Goal: Transaction & Acquisition: Subscribe to service/newsletter

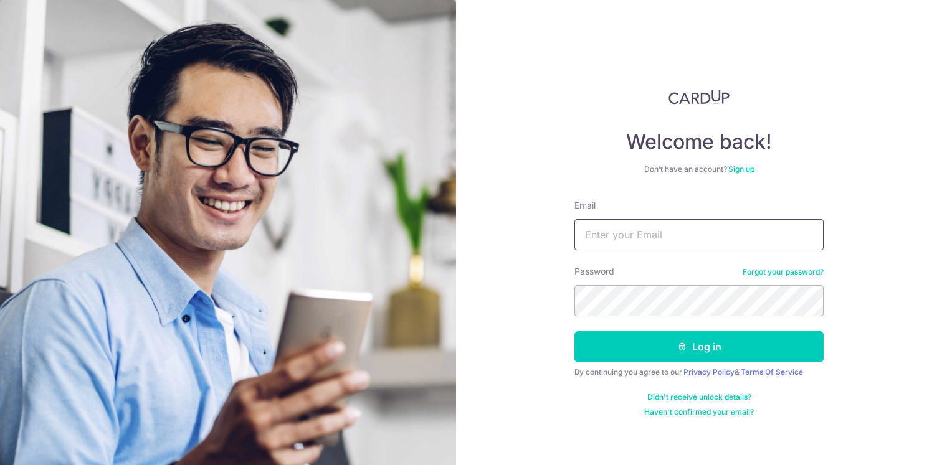
click at [637, 224] on input "Email" at bounding box center [698, 234] width 249 height 31
type input "[EMAIL_ADDRESS][DOMAIN_NAME]"
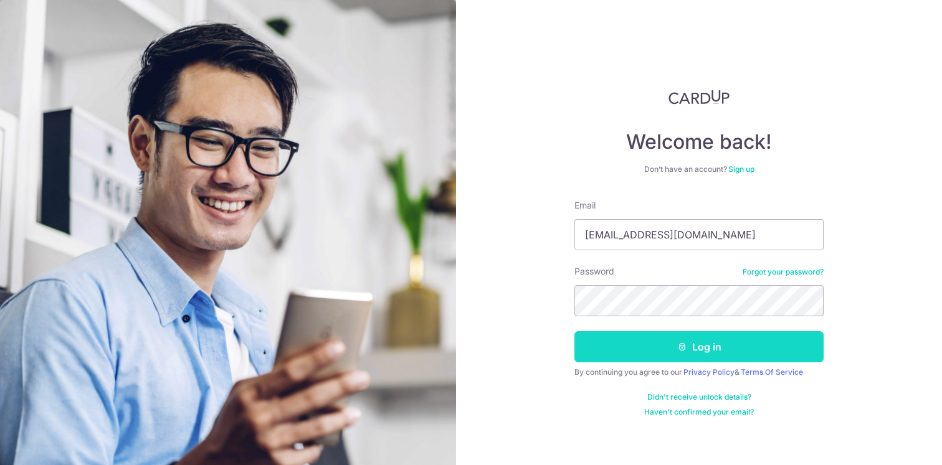
click at [723, 348] on button "Log in" at bounding box center [698, 346] width 249 height 31
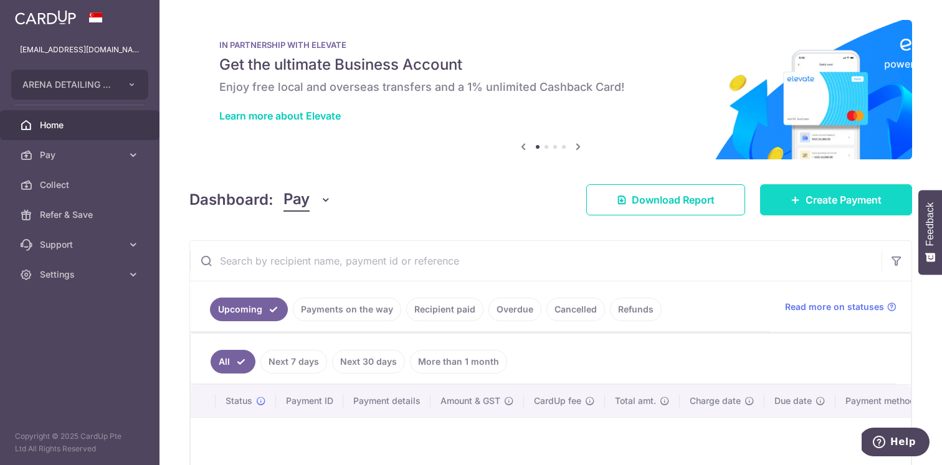
click at [828, 200] on span "Create Payment" at bounding box center [844, 200] width 76 height 15
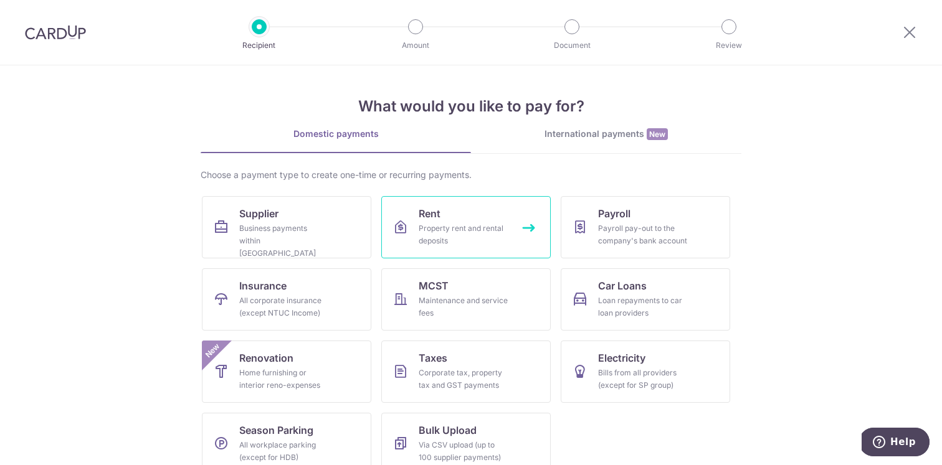
click at [435, 218] on span "Rent" at bounding box center [430, 213] width 22 height 15
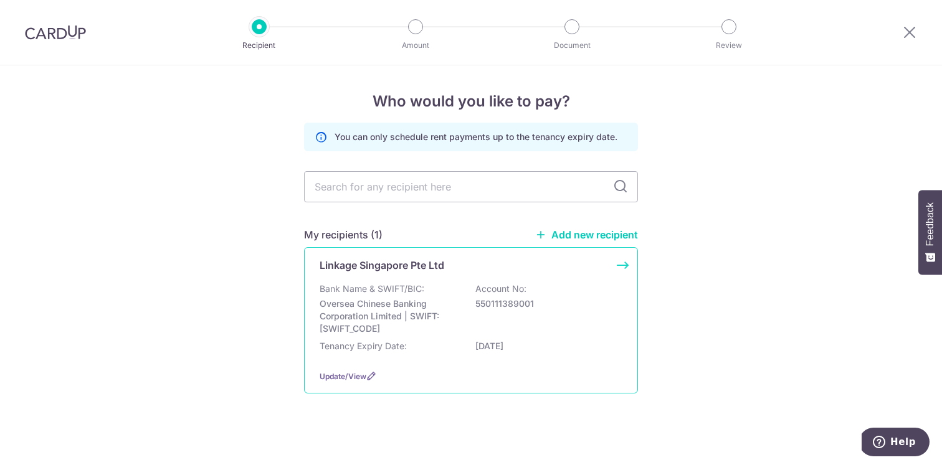
click at [366, 284] on p "Bank Name & SWIFT/BIC:" at bounding box center [372, 289] width 105 height 12
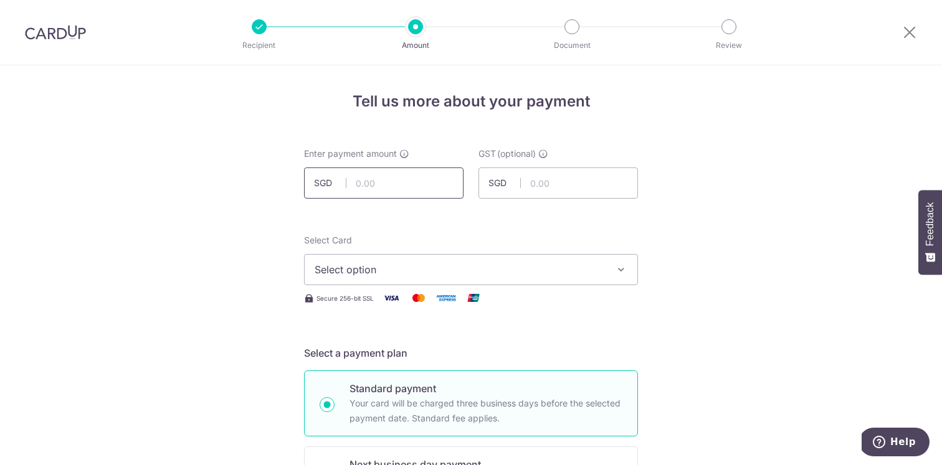
click at [399, 191] on input "text" at bounding box center [384, 183] width 160 height 31
type input "5,668.00"
click at [432, 267] on span "Select option" at bounding box center [460, 269] width 290 height 15
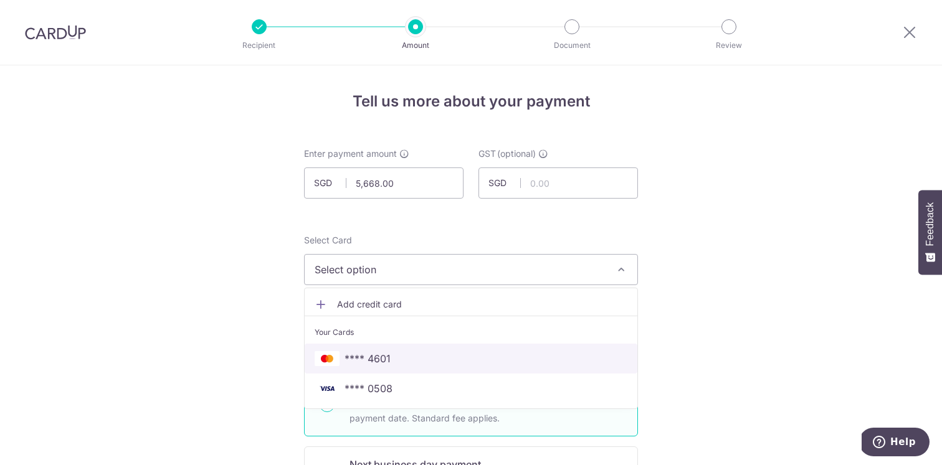
click at [388, 361] on span "**** 4601" at bounding box center [471, 358] width 313 height 15
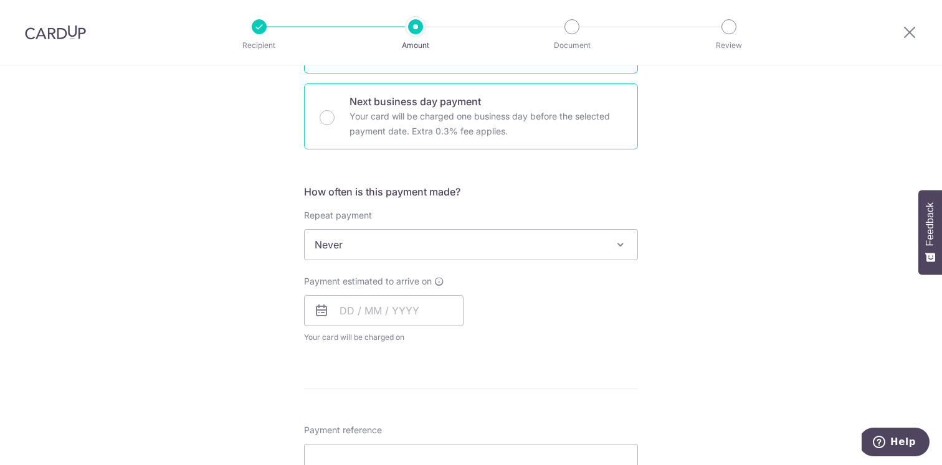
scroll to position [433, 0]
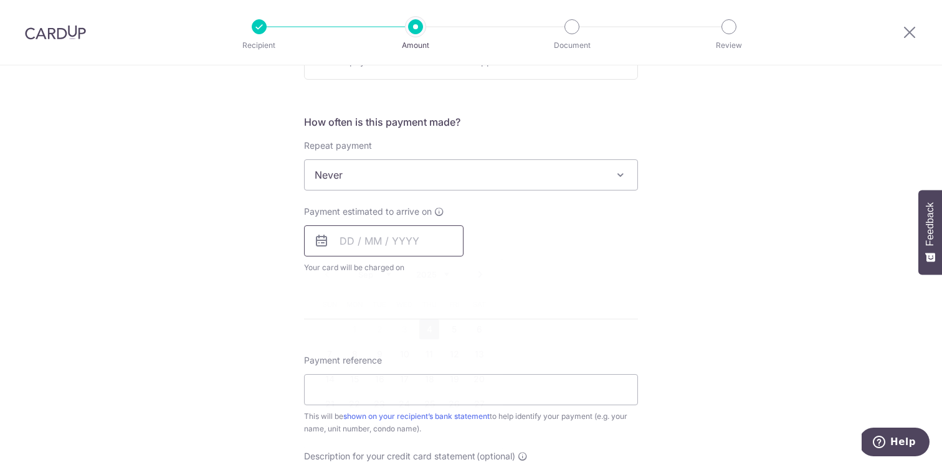
click at [385, 242] on input "text" at bounding box center [384, 241] width 160 height 31
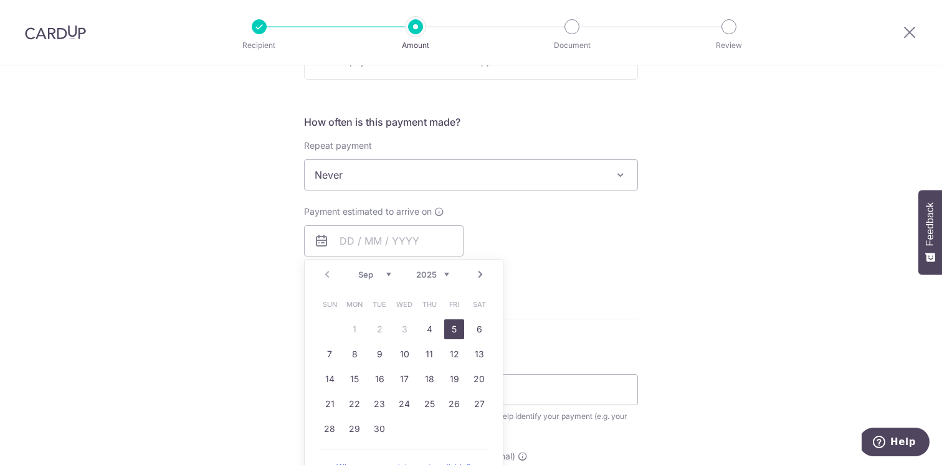
click at [449, 330] on link "5" at bounding box center [454, 330] width 20 height 20
type input "[DATE]"
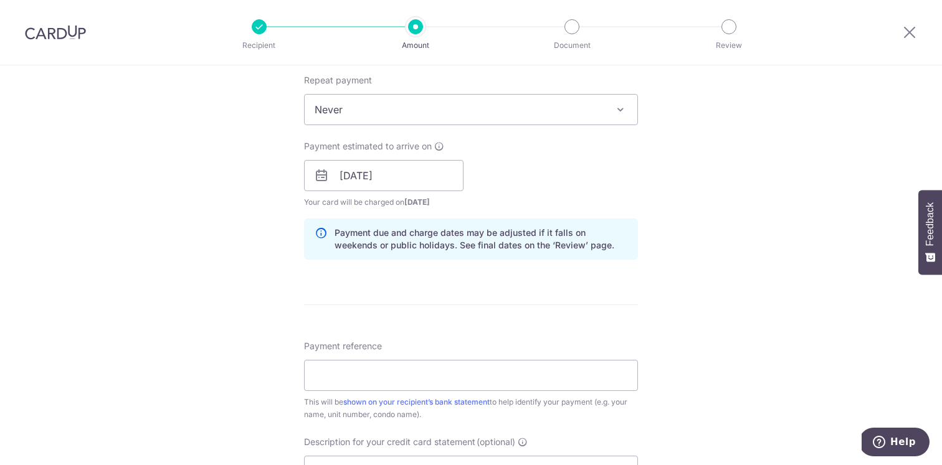
scroll to position [517, 0]
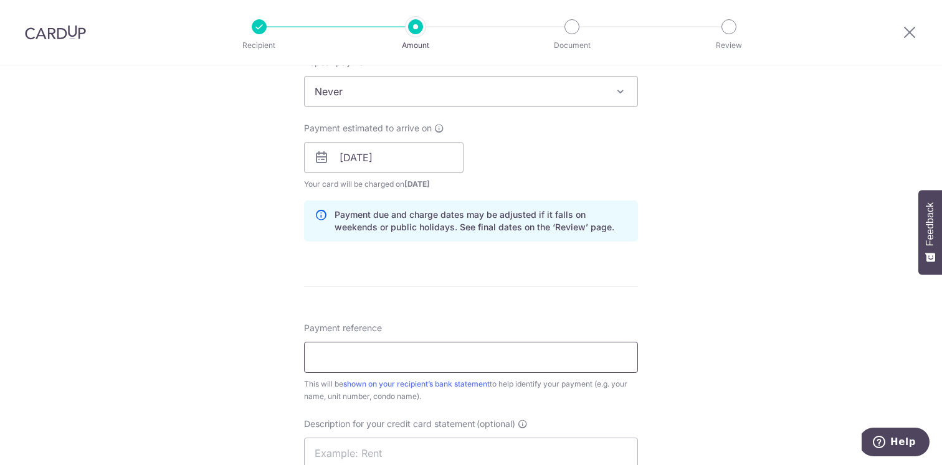
click at [341, 361] on input "Payment reference" at bounding box center [471, 357] width 334 height 31
click at [340, 358] on input "Arena September" at bounding box center [471, 357] width 334 height 31
click at [437, 348] on input "Arena Rent September" at bounding box center [471, 357] width 334 height 31
click at [431, 358] on input "Arena Rent September" at bounding box center [471, 357] width 334 height 31
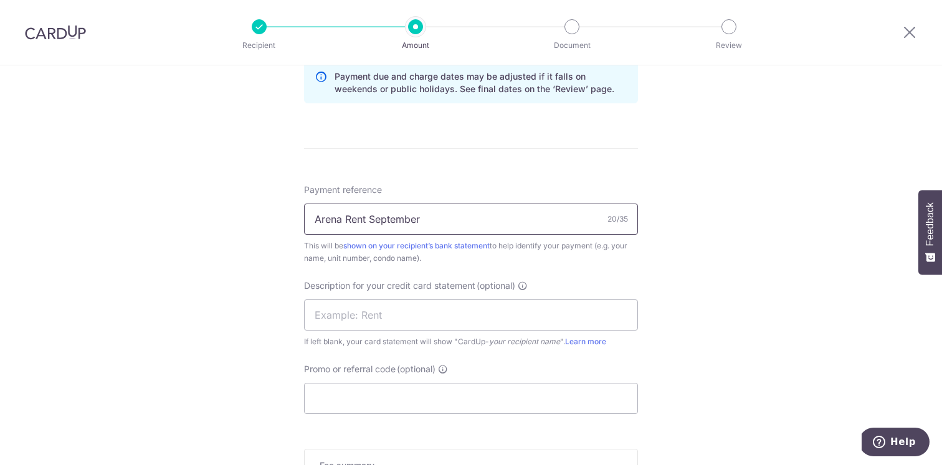
scroll to position [656, 0]
type input "Arena Rent September"
click at [417, 317] on input "text" at bounding box center [471, 313] width 334 height 31
type input "Rent"
click at [391, 404] on input "Promo or referral code (optional)" at bounding box center [471, 397] width 334 height 31
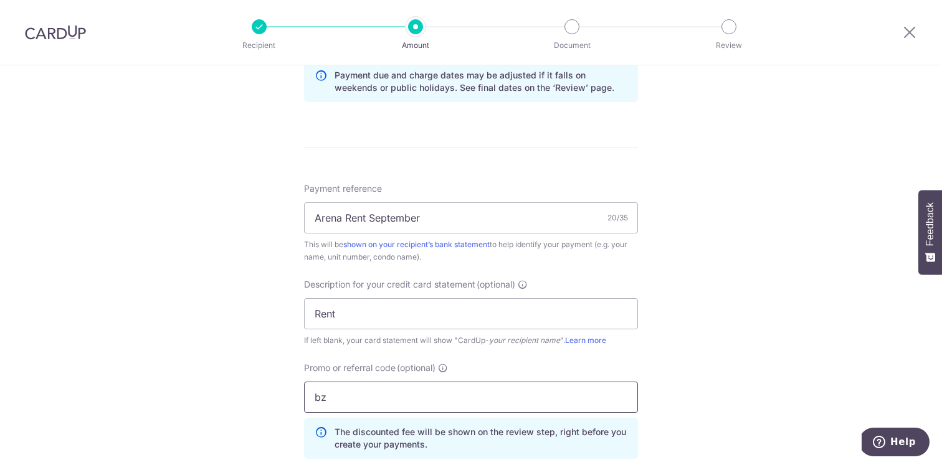
type input "b"
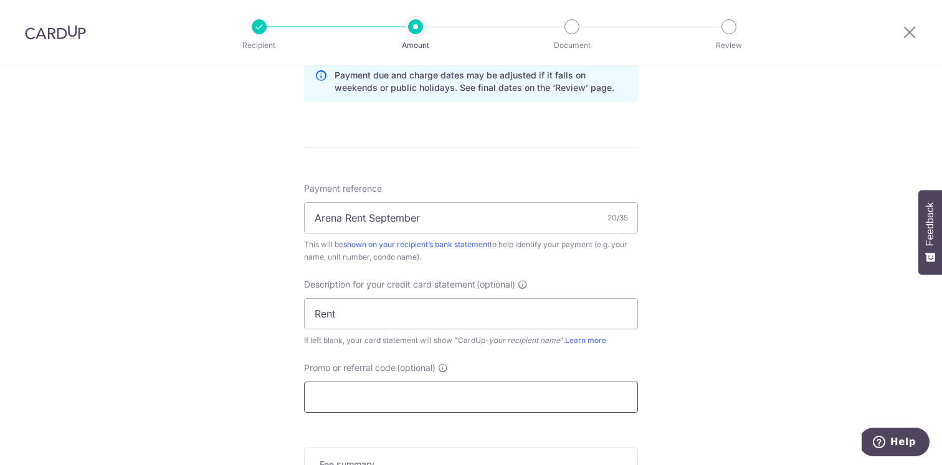
paste input "SAVERENT179"
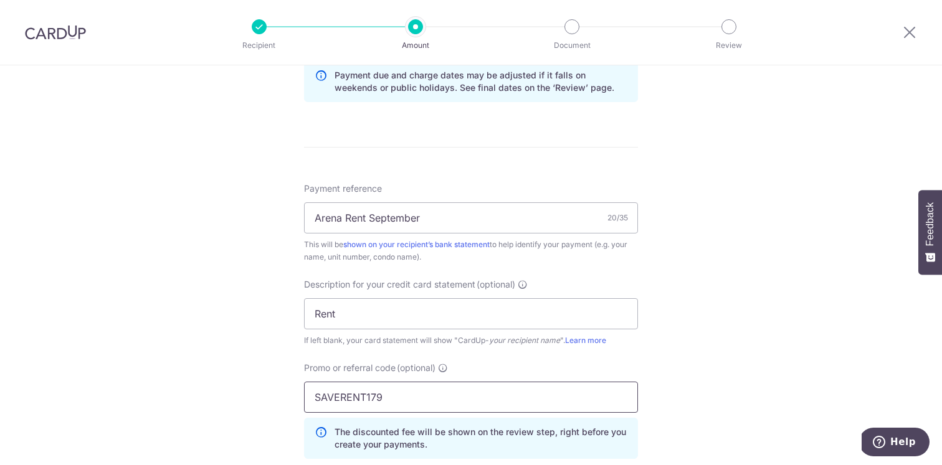
type input "SAVERENT179"
click at [187, 403] on div "Tell us more about your payment Enter payment amount SGD 5,668.00 5668.00 GST (…" at bounding box center [471, 68] width 942 height 1318
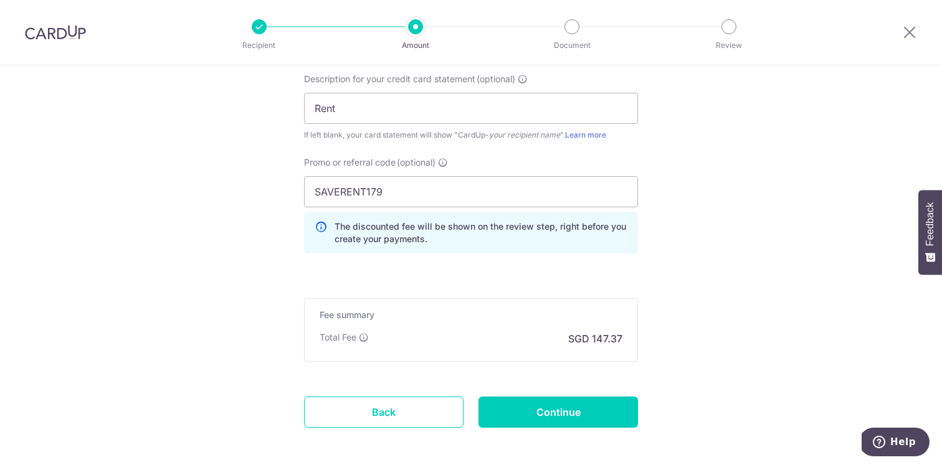
scroll to position [918, 0]
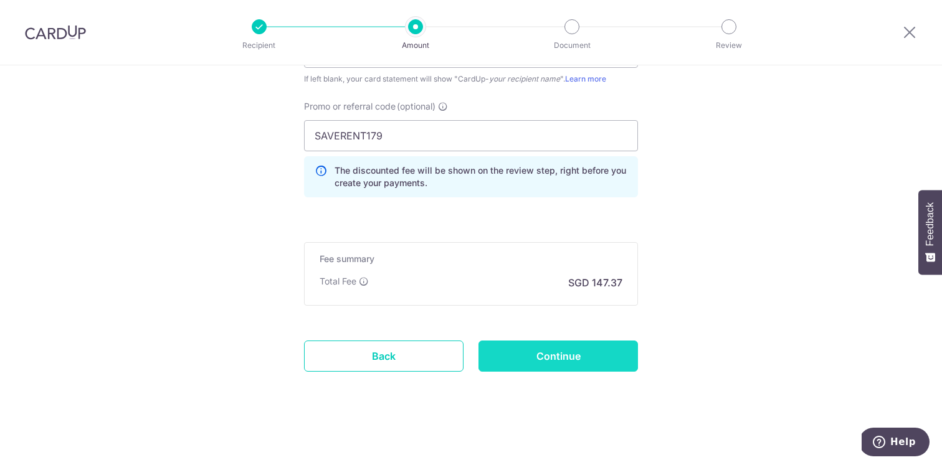
click at [551, 356] on input "Continue" at bounding box center [559, 356] width 160 height 31
type input "Create Schedule"
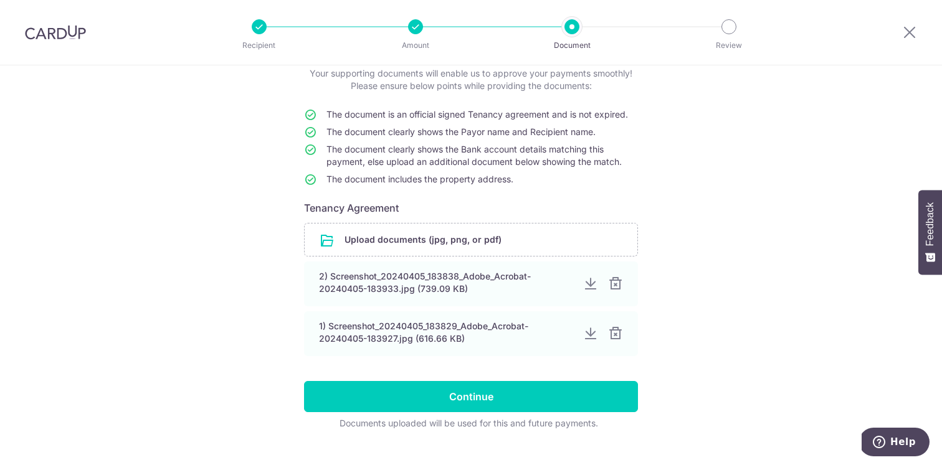
scroll to position [103, 0]
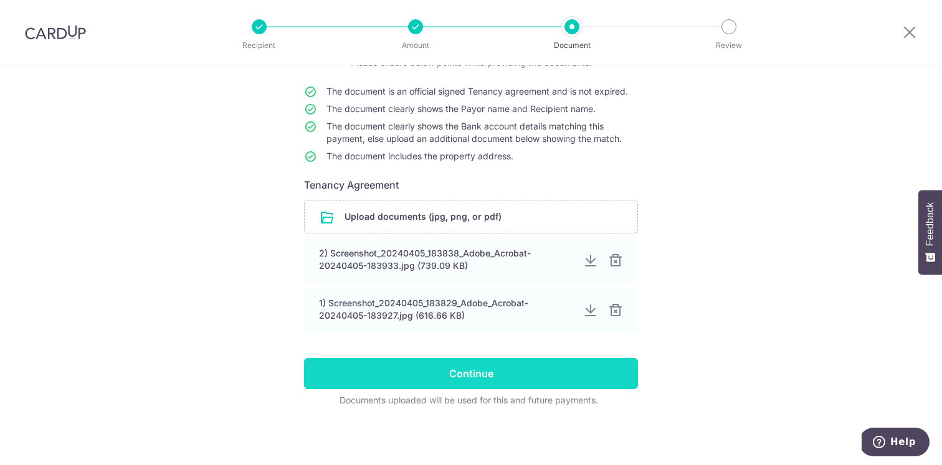
click at [452, 361] on input "Continue" at bounding box center [471, 373] width 334 height 31
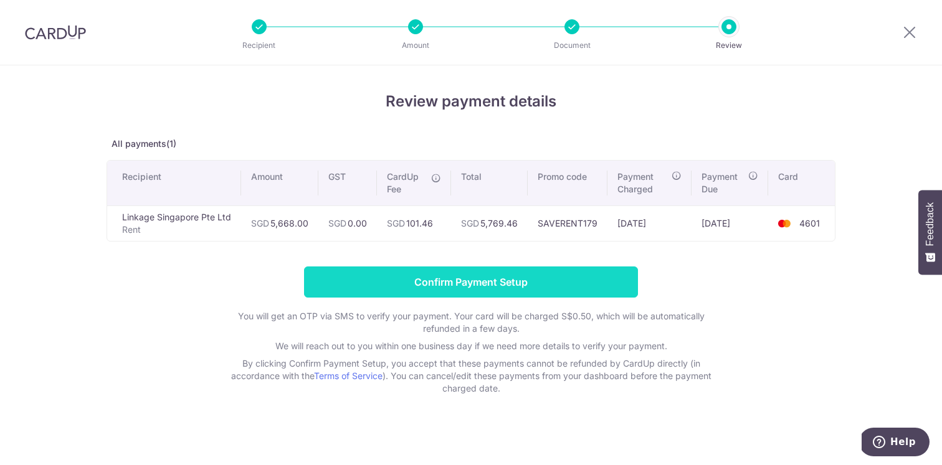
click at [445, 288] on input "Confirm Payment Setup" at bounding box center [471, 282] width 334 height 31
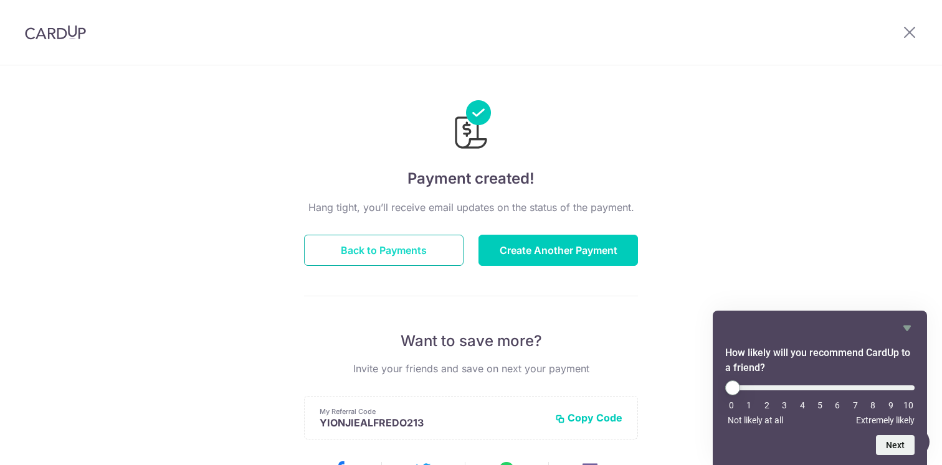
click at [364, 257] on button "Back to Payments" at bounding box center [384, 250] width 160 height 31
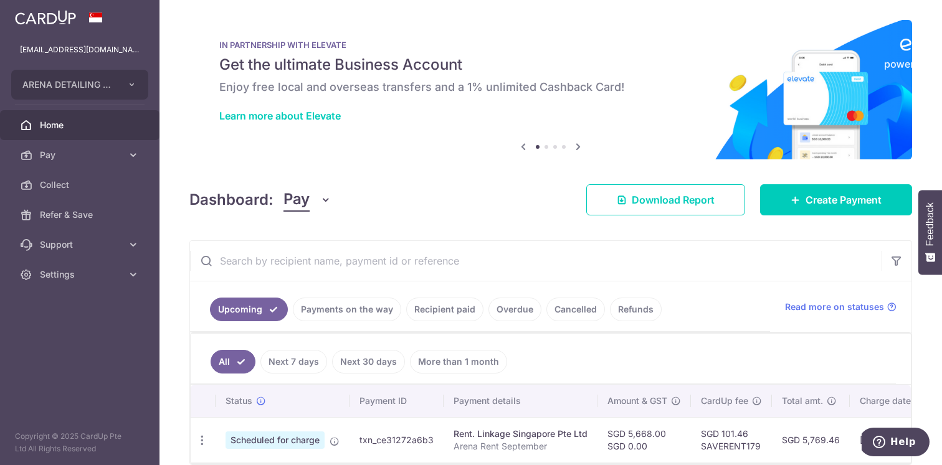
click at [54, 121] on span "Home" at bounding box center [81, 125] width 82 height 12
click at [107, 157] on span "Pay" at bounding box center [81, 155] width 82 height 12
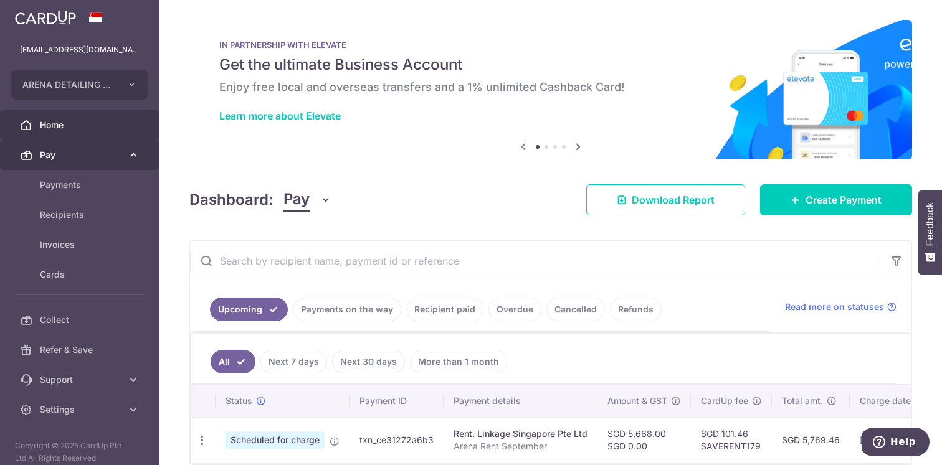
scroll to position [9, 0]
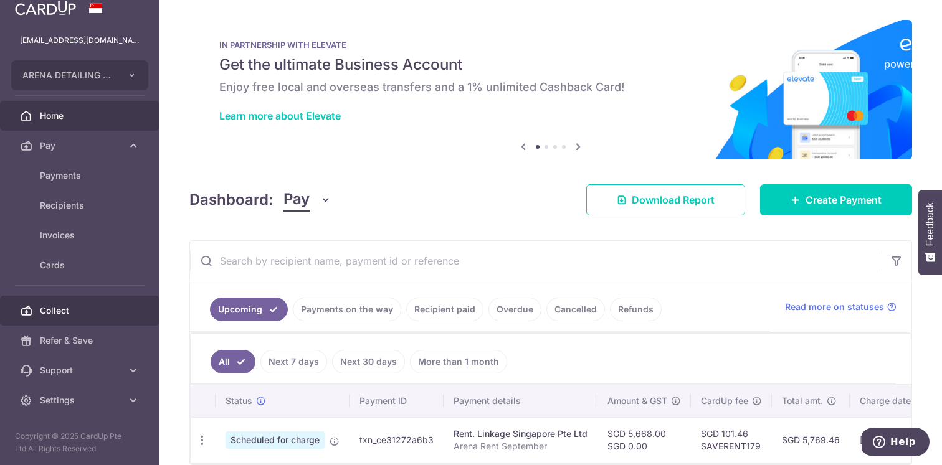
click at [62, 313] on span "Collect" at bounding box center [81, 311] width 82 height 12
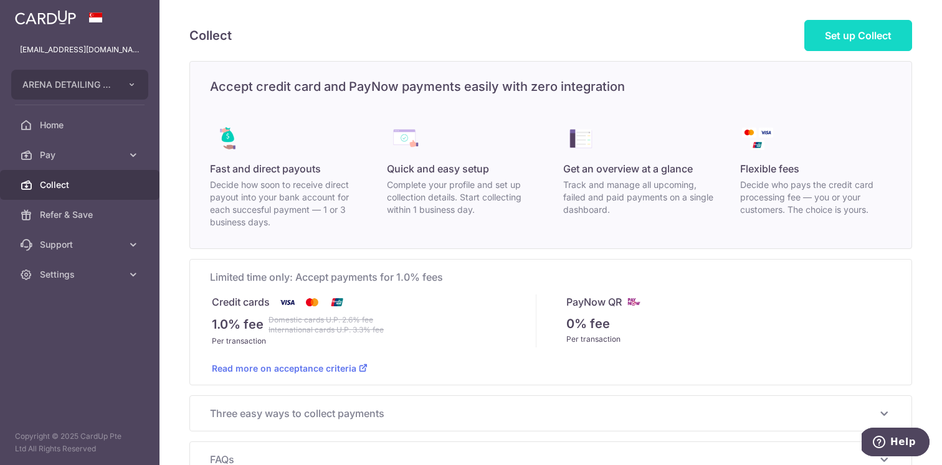
click at [873, 42] on link "Set up Collect" at bounding box center [858, 35] width 108 height 31
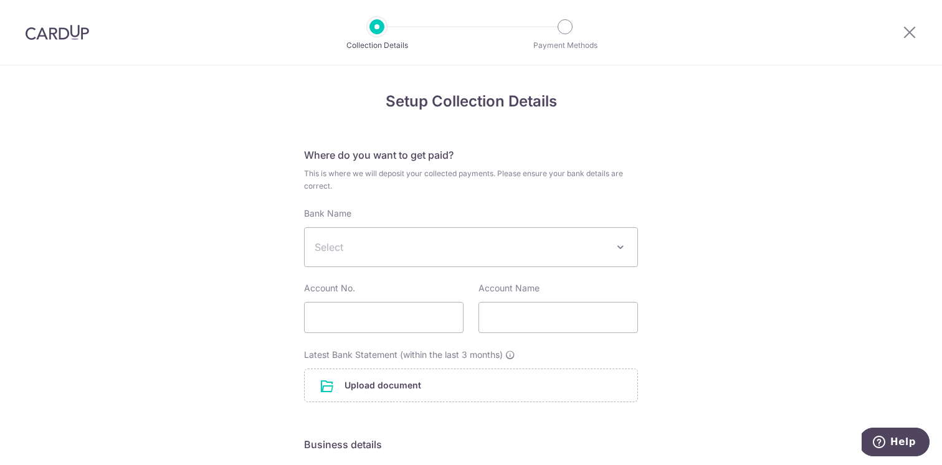
click at [410, 239] on span "Select" at bounding box center [471, 247] width 333 height 39
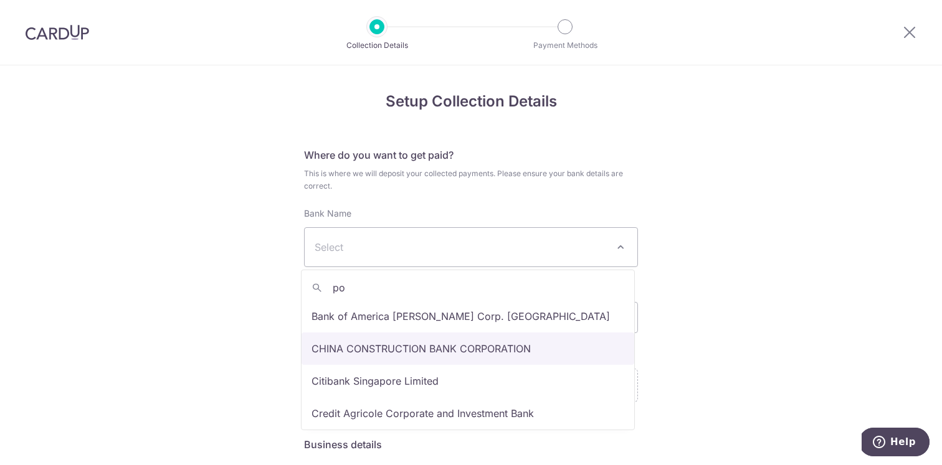
type input "pos"
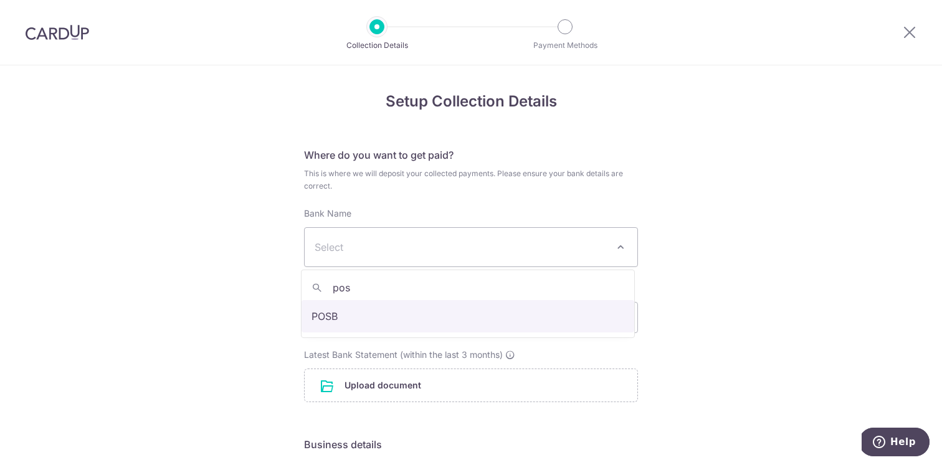
select select "19"
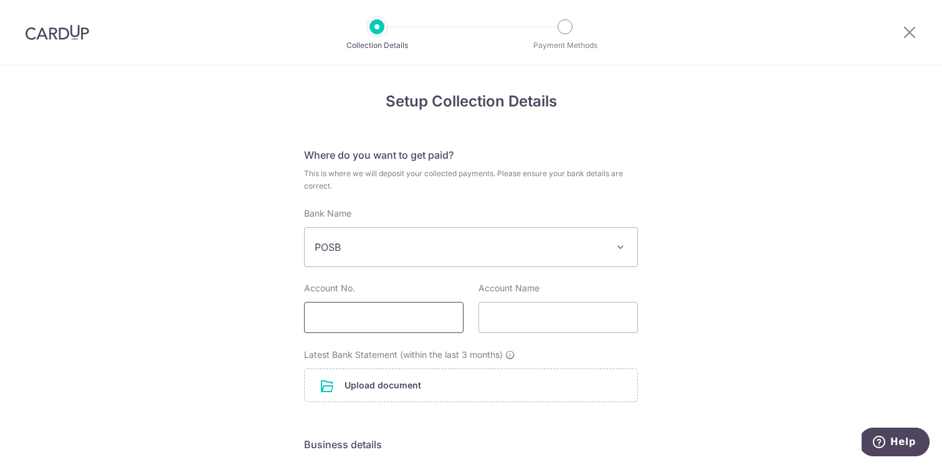
click at [411, 306] on input "text" at bounding box center [384, 317] width 160 height 31
paste input "0721122030"
type input "0721122030"
click at [510, 326] on input "text" at bounding box center [559, 317] width 160 height 31
click at [528, 319] on input "text" at bounding box center [559, 317] width 160 height 31
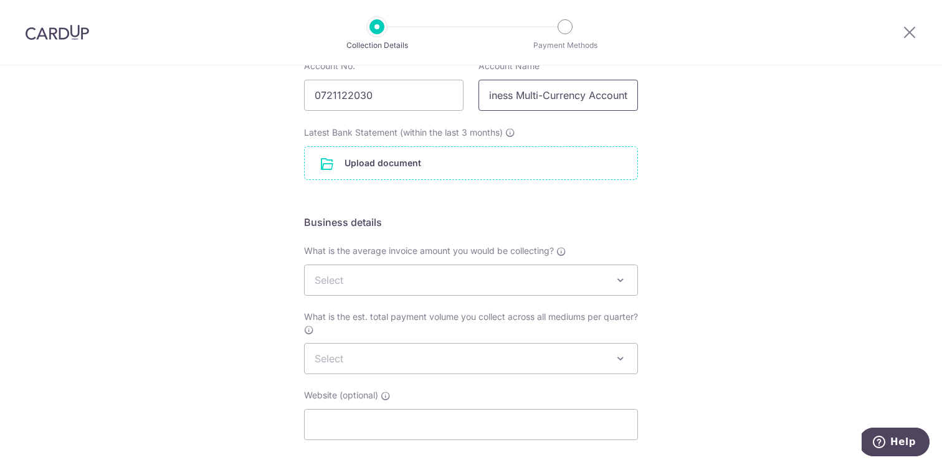
scroll to position [223, 0]
type input "DBS Business Multi-Currency Account"
click at [386, 166] on input "file" at bounding box center [471, 162] width 333 height 32
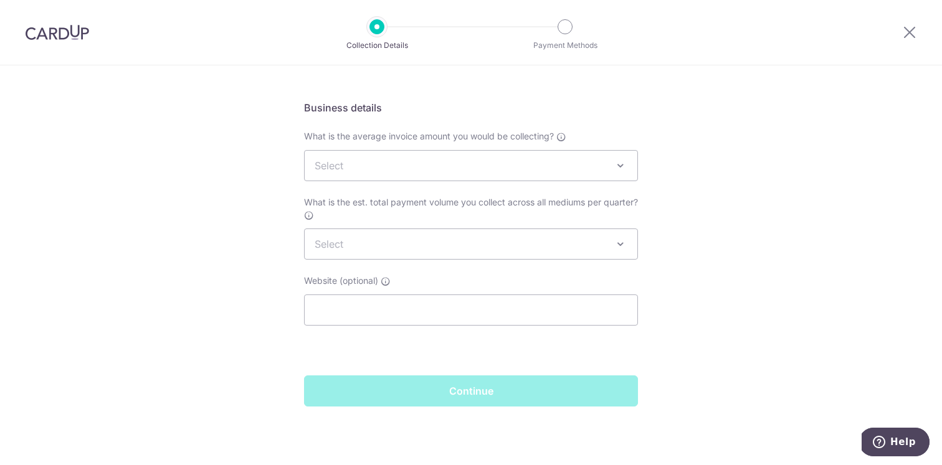
scroll to position [0, 0]
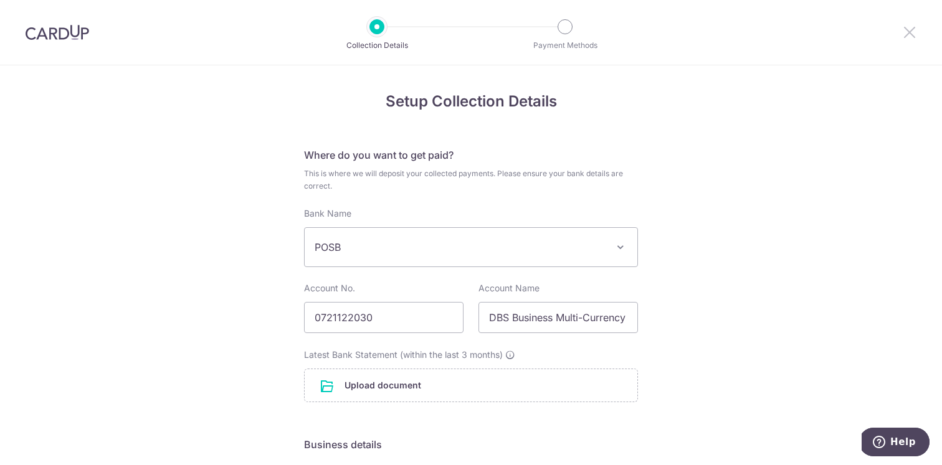
click at [910, 31] on icon at bounding box center [909, 32] width 15 height 16
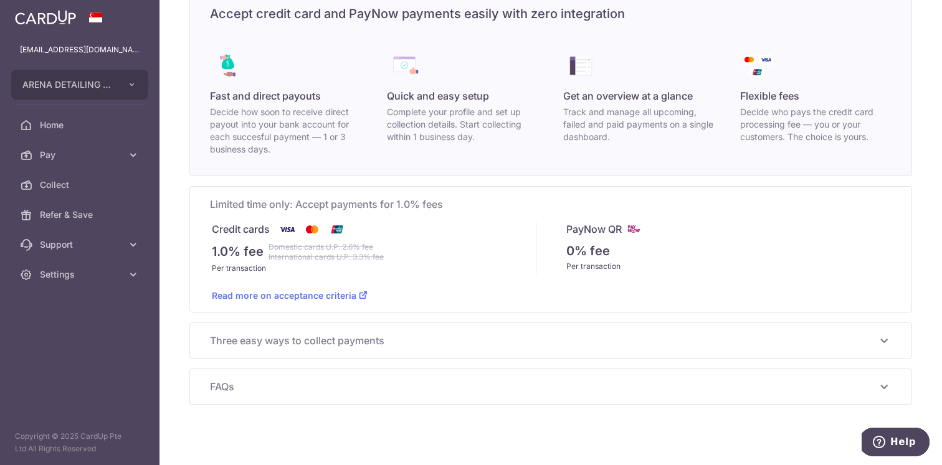
scroll to position [81, 0]
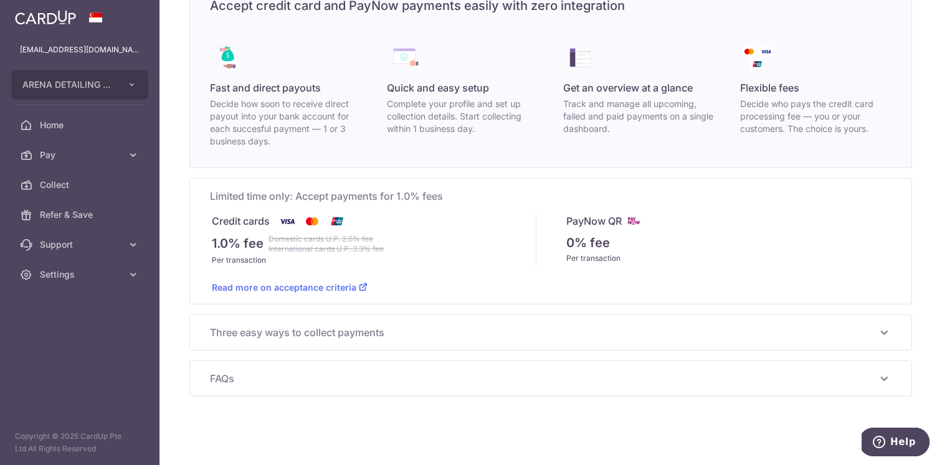
click at [320, 338] on span "Three easy ways to collect payments" at bounding box center [543, 332] width 667 height 15
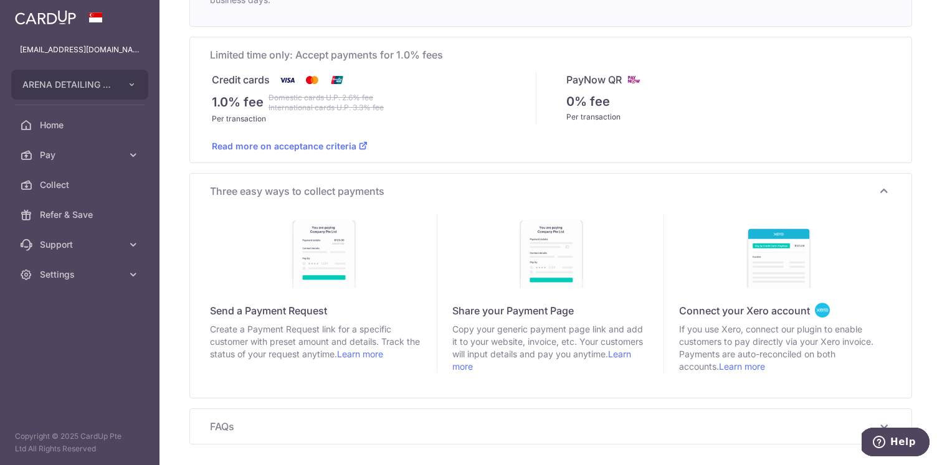
scroll to position [270, 0]
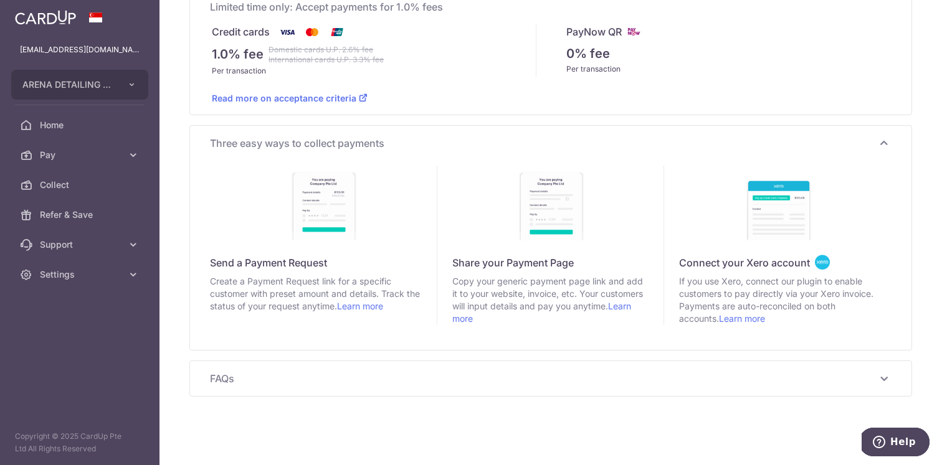
click at [350, 381] on span "FAQs" at bounding box center [543, 378] width 667 height 15
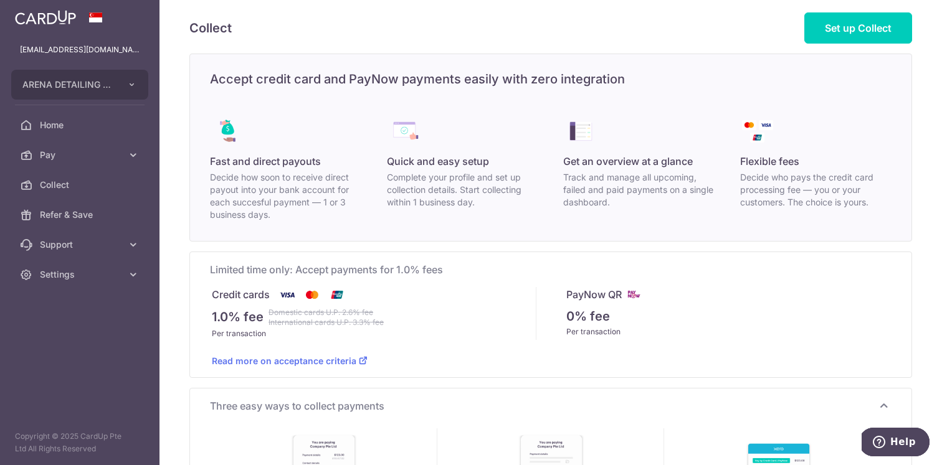
scroll to position [0, 0]
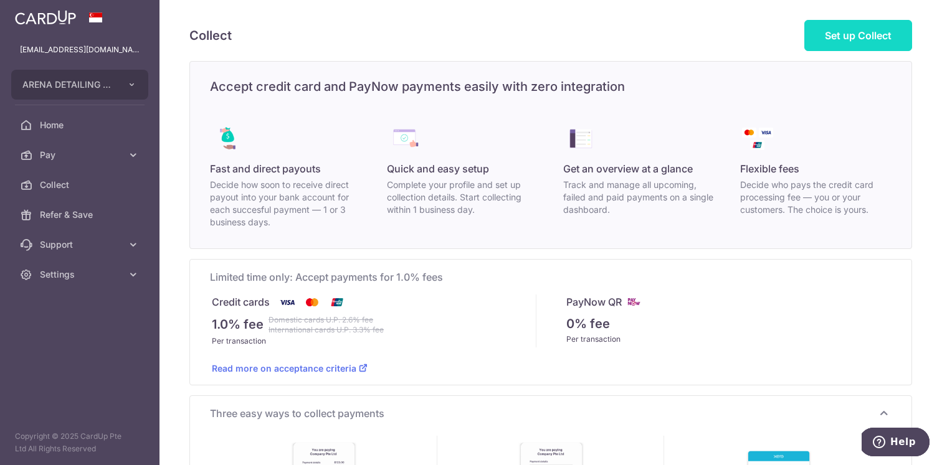
click at [852, 22] on link "Set up Collect" at bounding box center [858, 35] width 108 height 31
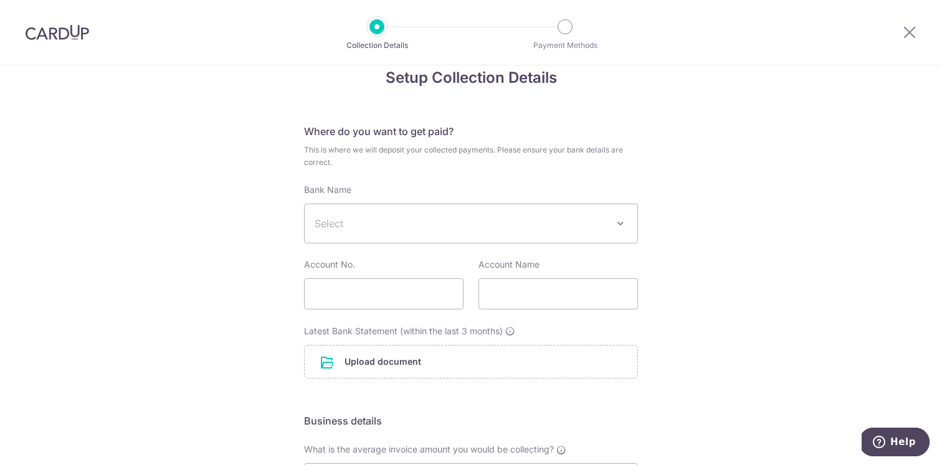
scroll to position [34, 0]
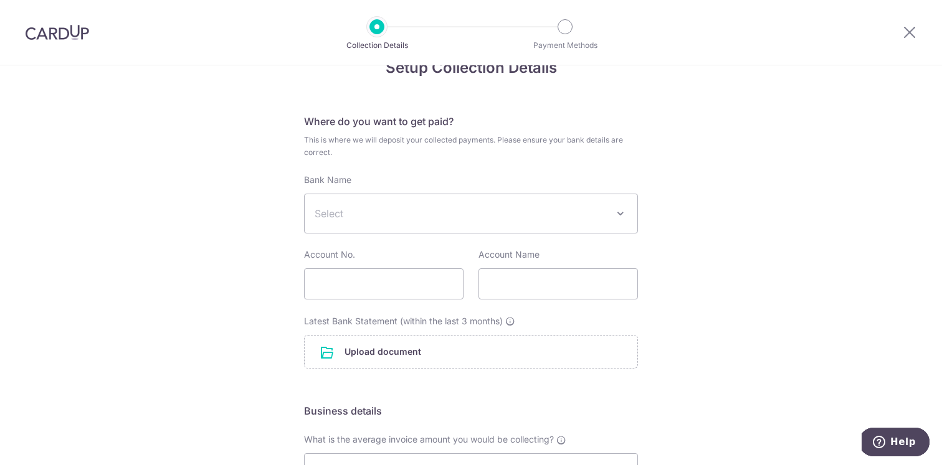
click at [442, 216] on span "Select" at bounding box center [461, 213] width 293 height 15
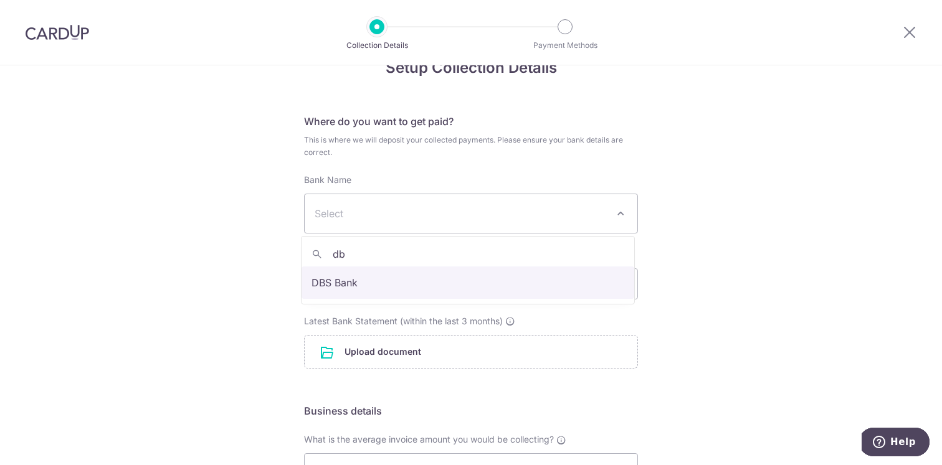
type input "dbs"
select select "6"
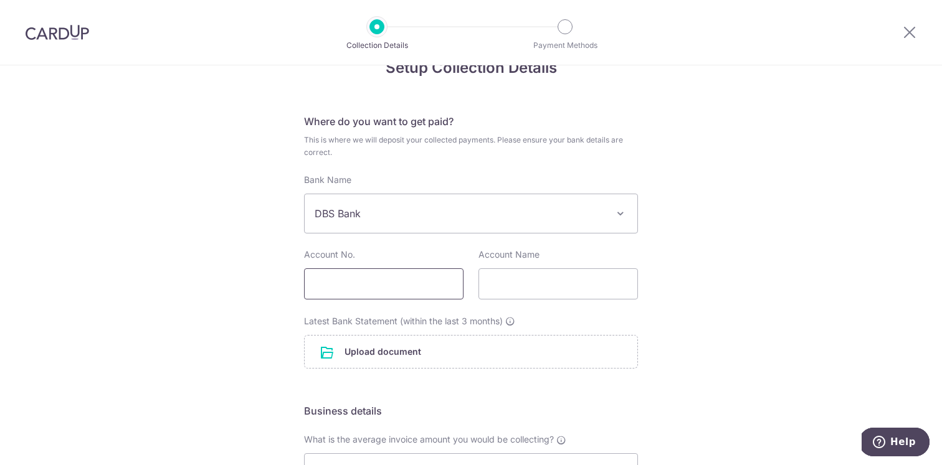
click at [346, 287] on input "text" at bounding box center [384, 284] width 160 height 31
type input "0721122030"
click at [526, 277] on input "text" at bounding box center [559, 284] width 160 height 31
type input "DBS Business Multi-Currency Account"
click at [454, 351] on input "file" at bounding box center [471, 352] width 333 height 32
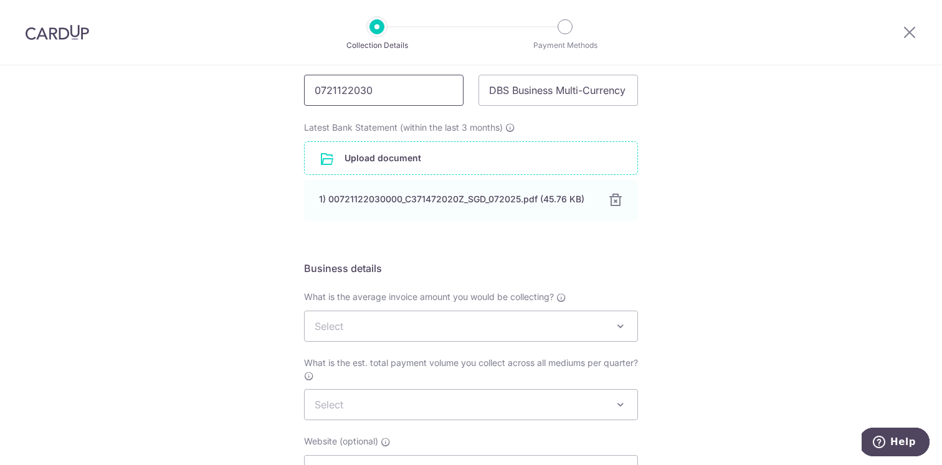
scroll to position [263, 0]
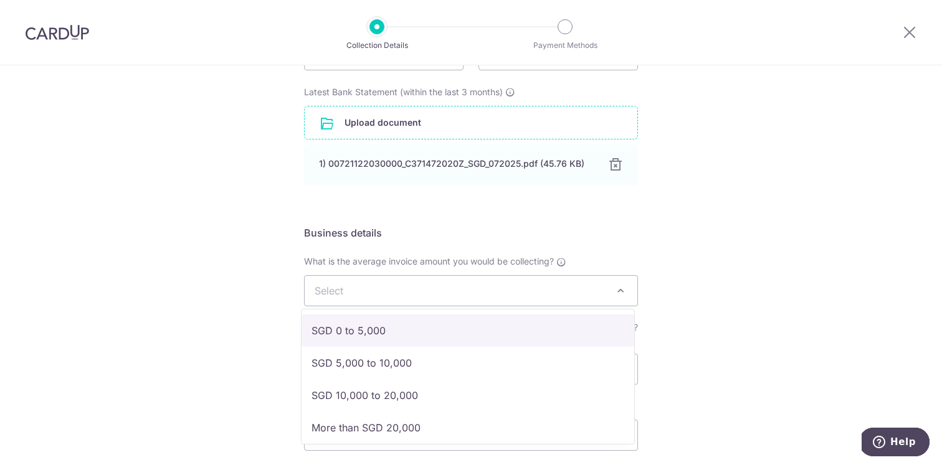
click at [388, 296] on span "Select" at bounding box center [471, 291] width 333 height 30
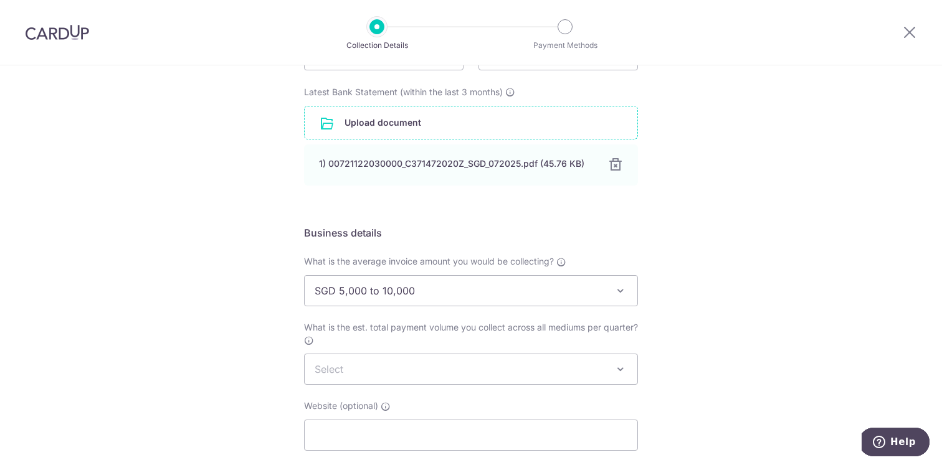
click at [395, 306] on span "SGD 5,000 to 10,000" at bounding box center [471, 290] width 334 height 31
click at [274, 299] on div "Setup Collection Details Where do you want to get paid? This is where we will d…" at bounding box center [471, 196] width 942 height 788
click at [371, 298] on span "SGD 0 to 5,000" at bounding box center [471, 291] width 333 height 30
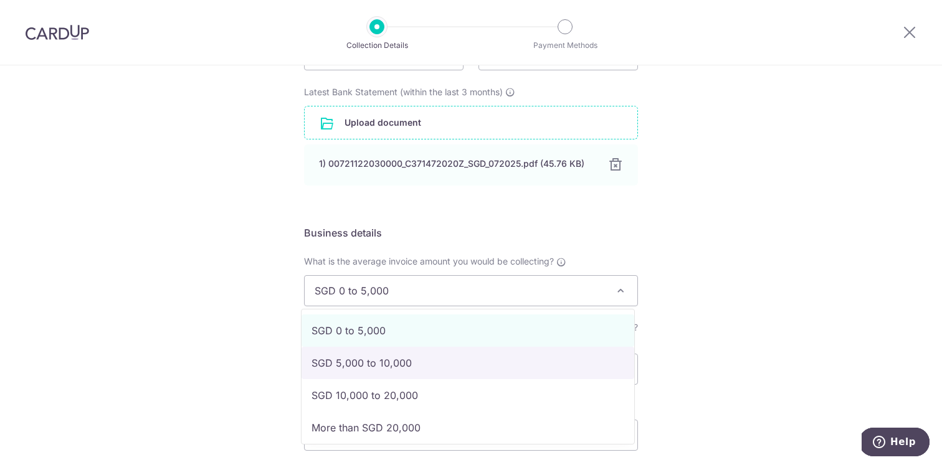
select select "SGD 5,000 to 10,000"
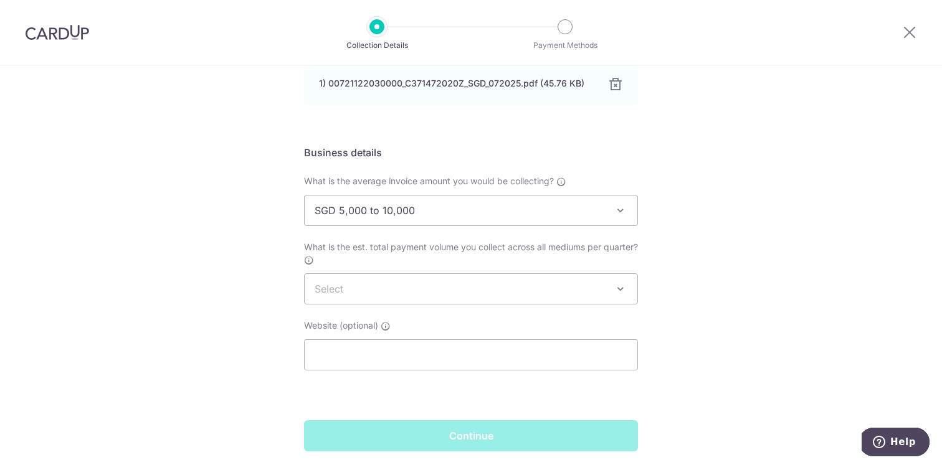
scroll to position [344, 0]
click at [378, 283] on span "Select" at bounding box center [471, 289] width 333 height 30
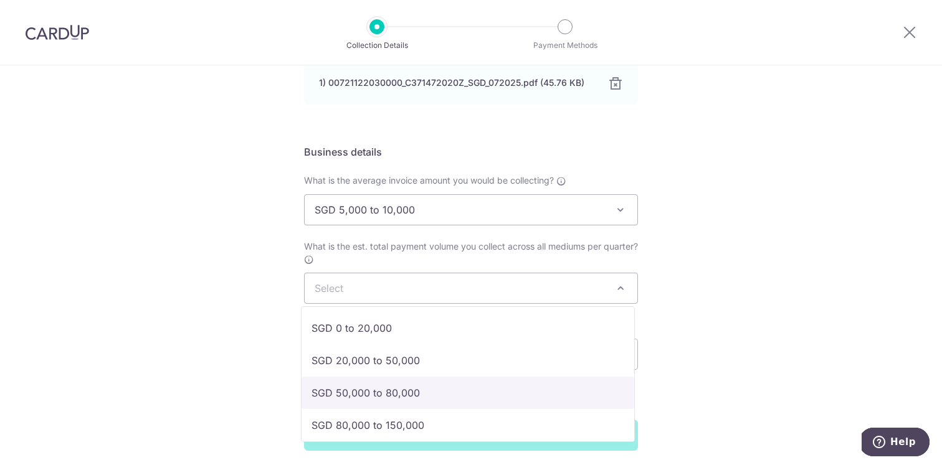
scroll to position [70, 0]
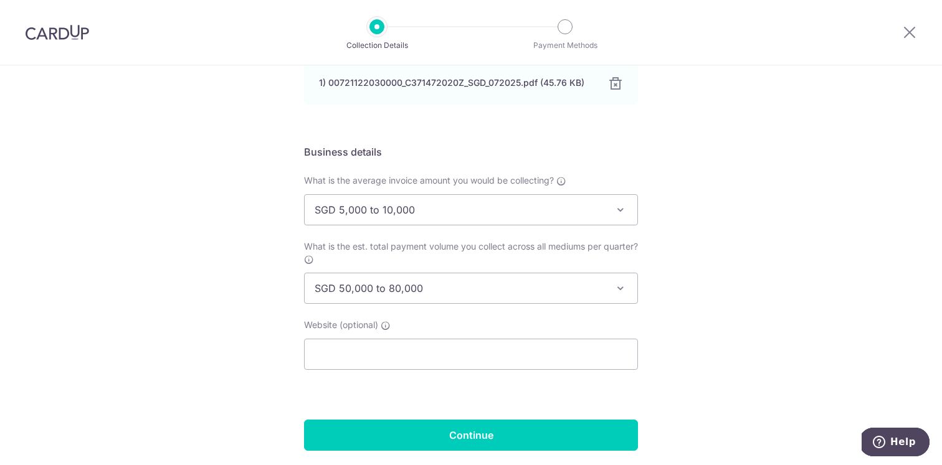
click at [391, 290] on span "SGD 50,000 to 80,000" at bounding box center [471, 289] width 333 height 30
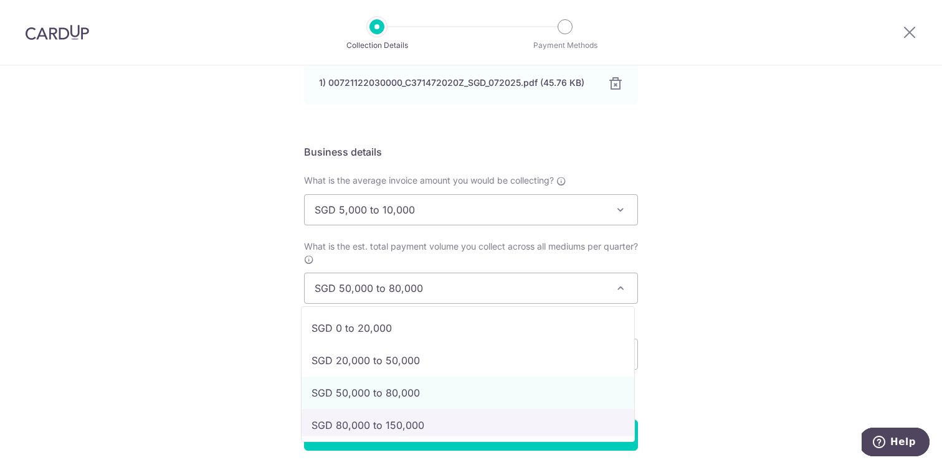
select select "SGD 80,000 to 150,000"
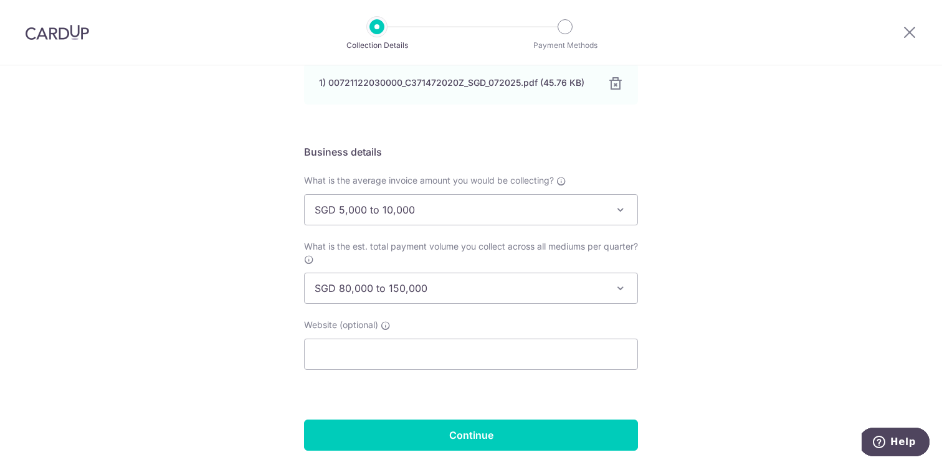
scroll to position [388, 0]
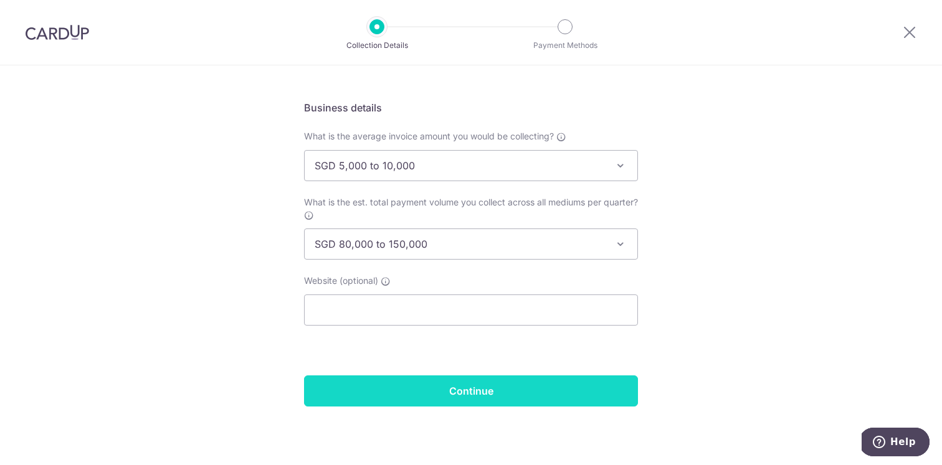
click at [373, 389] on input "Continue" at bounding box center [471, 391] width 334 height 31
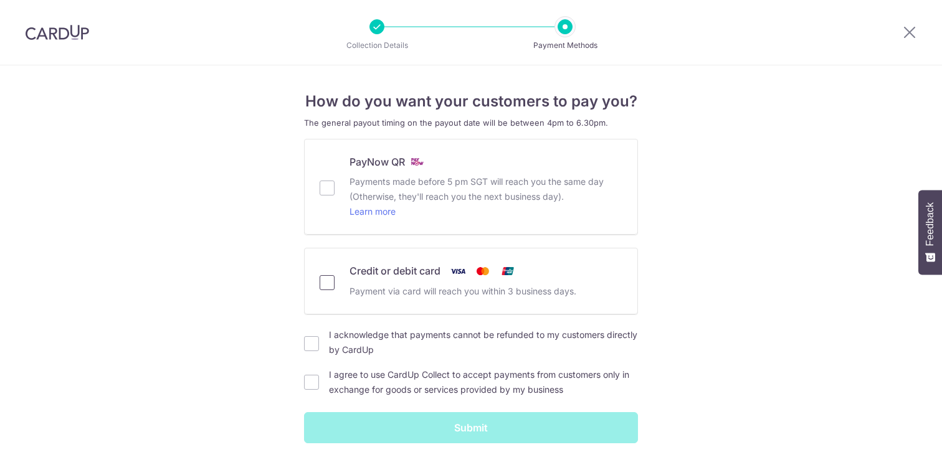
click at [323, 288] on input "Credit or debit card Payment via card will reach you within 3 business days." at bounding box center [327, 282] width 15 height 15
checkbox input "true"
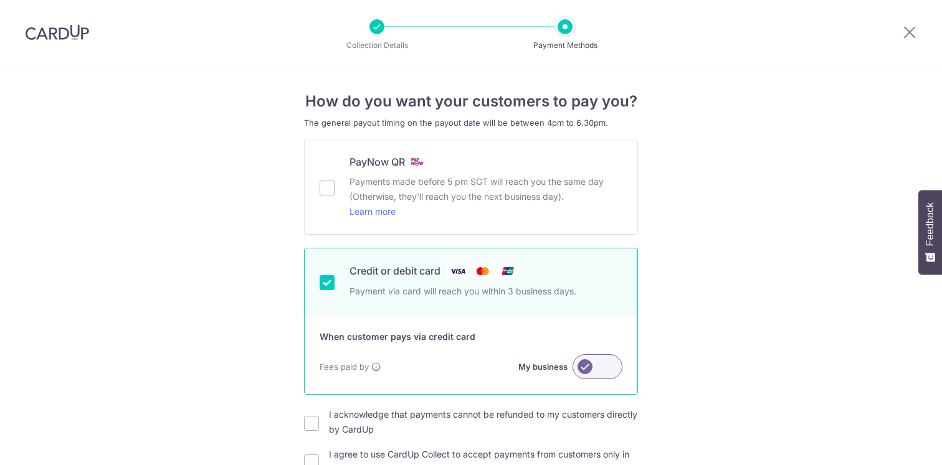
click at [590, 368] on label at bounding box center [598, 367] width 50 height 25
click at [0, 0] on input "My business" at bounding box center [0, 0] width 0 height 0
click at [667, 307] on div "How do you want your customers to pay you? The general payout timing on the pay…" at bounding box center [471, 323] width 942 height 517
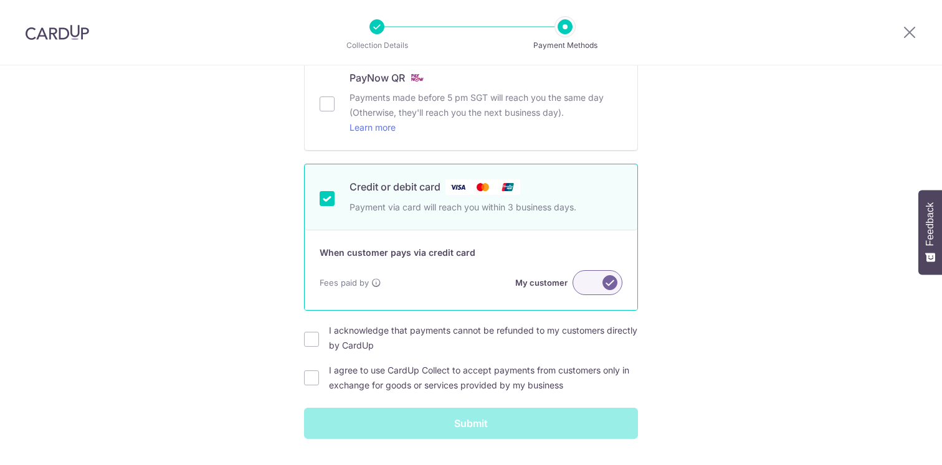
scroll to position [117, 0]
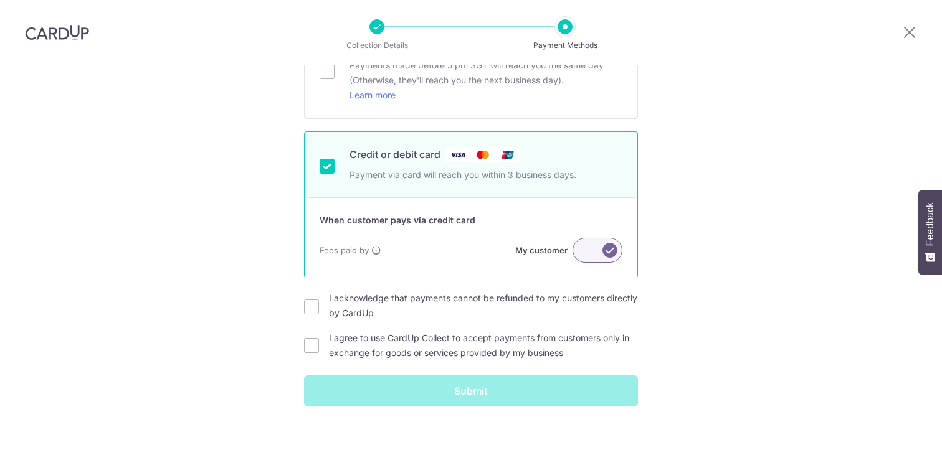
click at [445, 323] on div "I acknowledge that payments cannot be refunded to my customers directly by Card…" at bounding box center [471, 326] width 334 height 70
click at [316, 307] on div "I acknowledge that payments cannot be refunded to my customers directly by Card…" at bounding box center [471, 306] width 334 height 30
click at [310, 315] on div "I acknowledge that payments cannot be refunded to my customers directly by Card…" at bounding box center [471, 306] width 334 height 30
click at [310, 308] on input "I acknowledge that payments cannot be refunded to my customers directly by Card…" at bounding box center [311, 307] width 15 height 15
checkbox input "true"
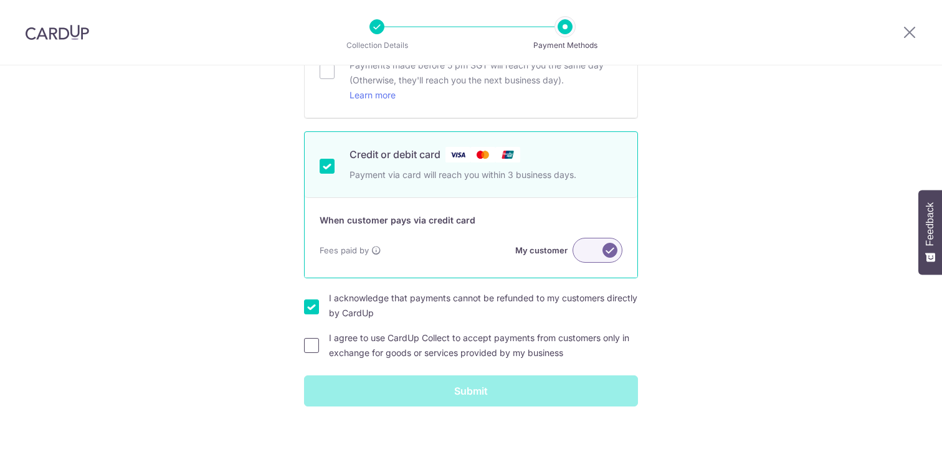
click at [308, 345] on input "I agree to use CardUp Collect to accept payments from customers only in exchang…" at bounding box center [311, 345] width 15 height 15
checkbox input "true"
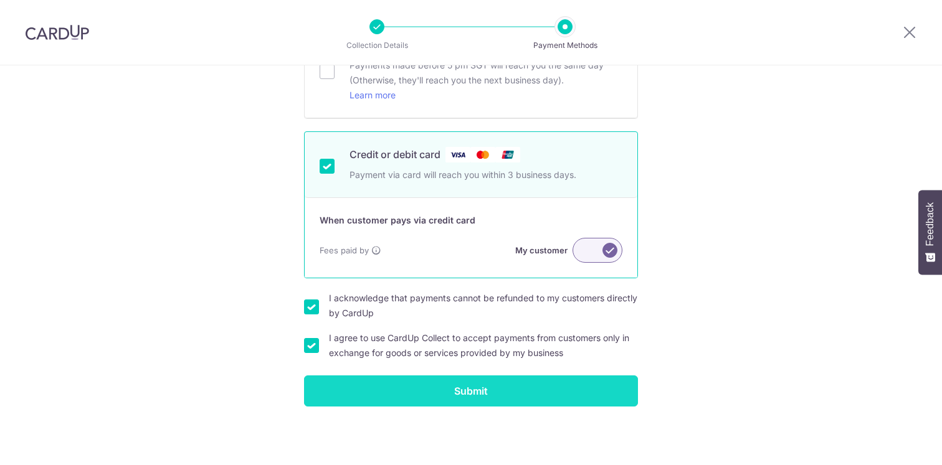
click at [422, 389] on input "Submit" at bounding box center [471, 391] width 334 height 31
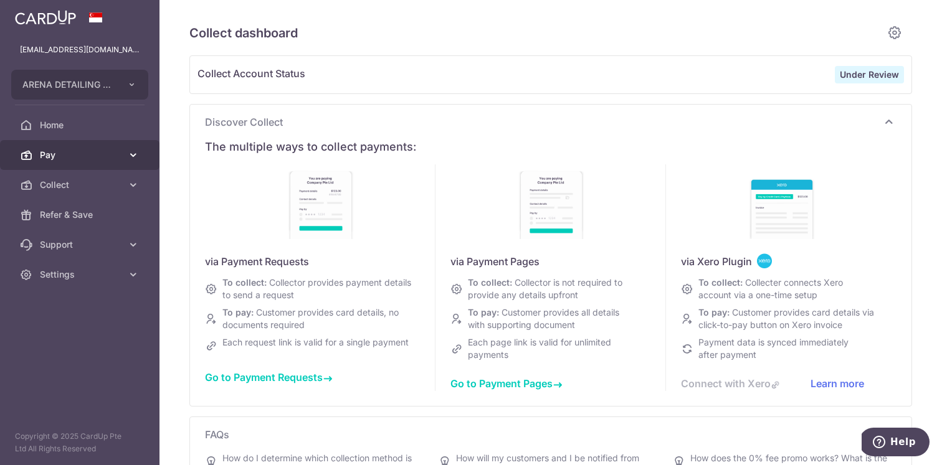
click at [87, 150] on span "Pay" at bounding box center [81, 155] width 82 height 12
type input "[DATE]"
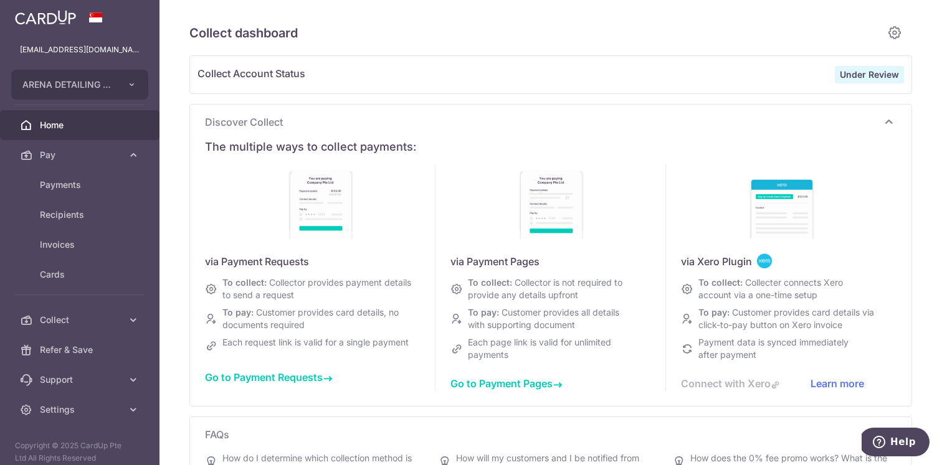
click at [71, 128] on span "Home" at bounding box center [81, 125] width 82 height 12
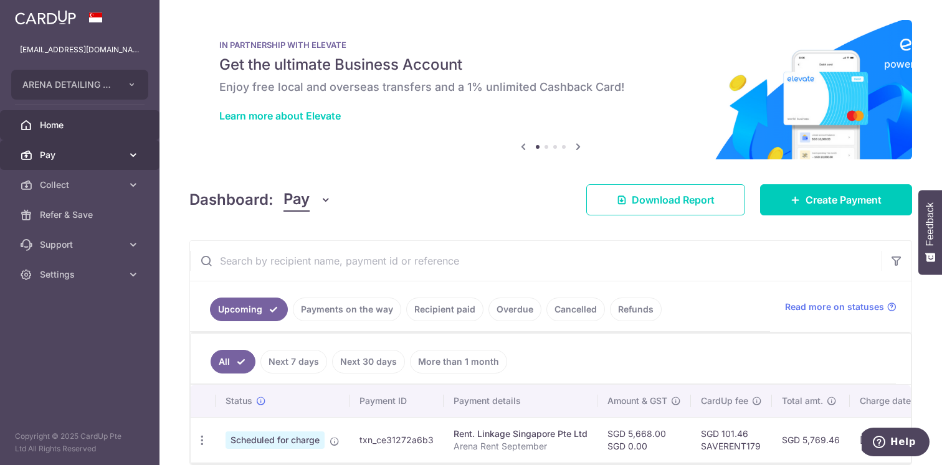
click at [126, 149] on link "Pay" at bounding box center [80, 155] width 160 height 30
click at [127, 149] on icon at bounding box center [133, 155] width 12 height 12
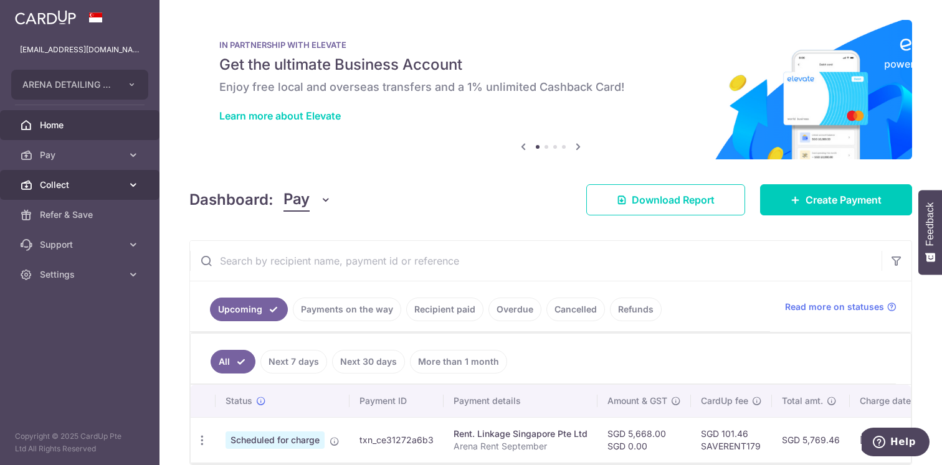
click at [124, 178] on link "Collect" at bounding box center [80, 185] width 160 height 30
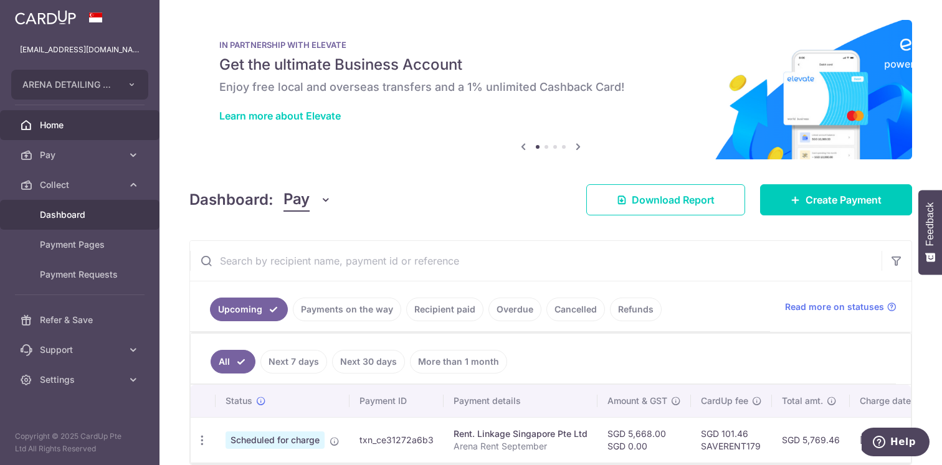
click at [103, 221] on link "Dashboard" at bounding box center [80, 215] width 160 height 30
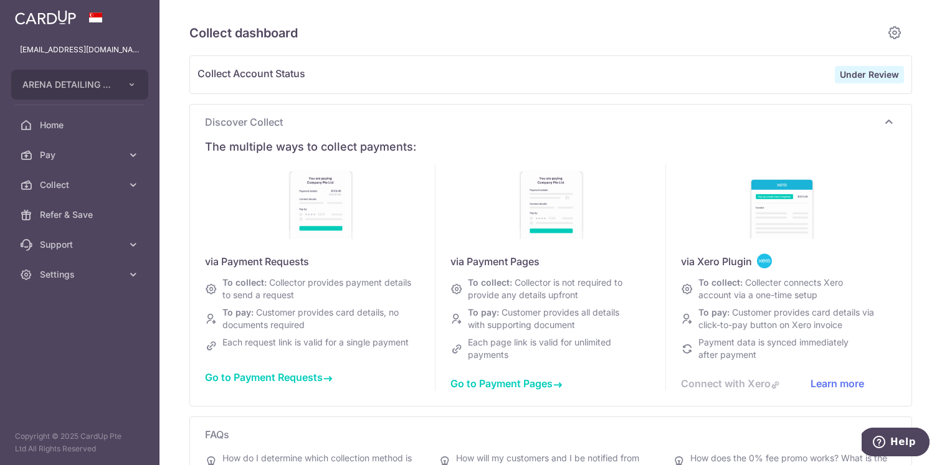
type input "[DATE]"
